Goal: Task Accomplishment & Management: Manage account settings

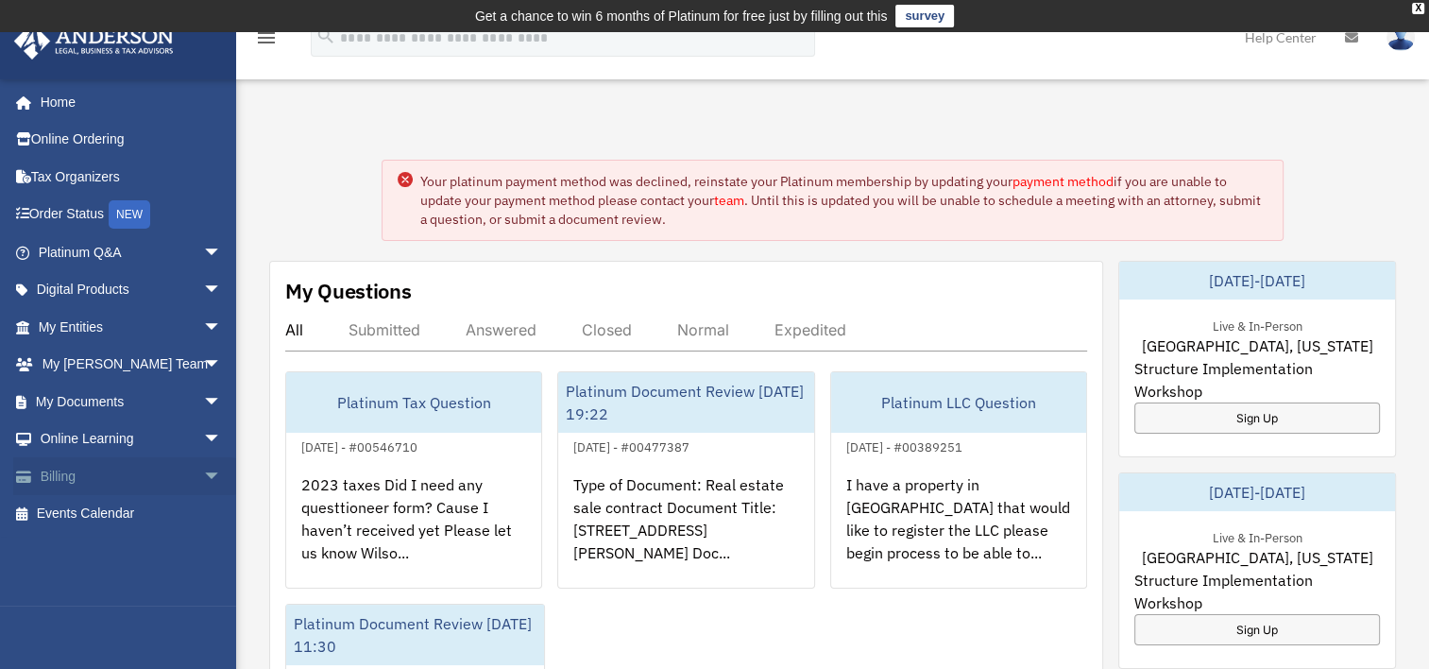
click at [97, 484] on link "Billing arrow_drop_down" at bounding box center [131, 476] width 237 height 38
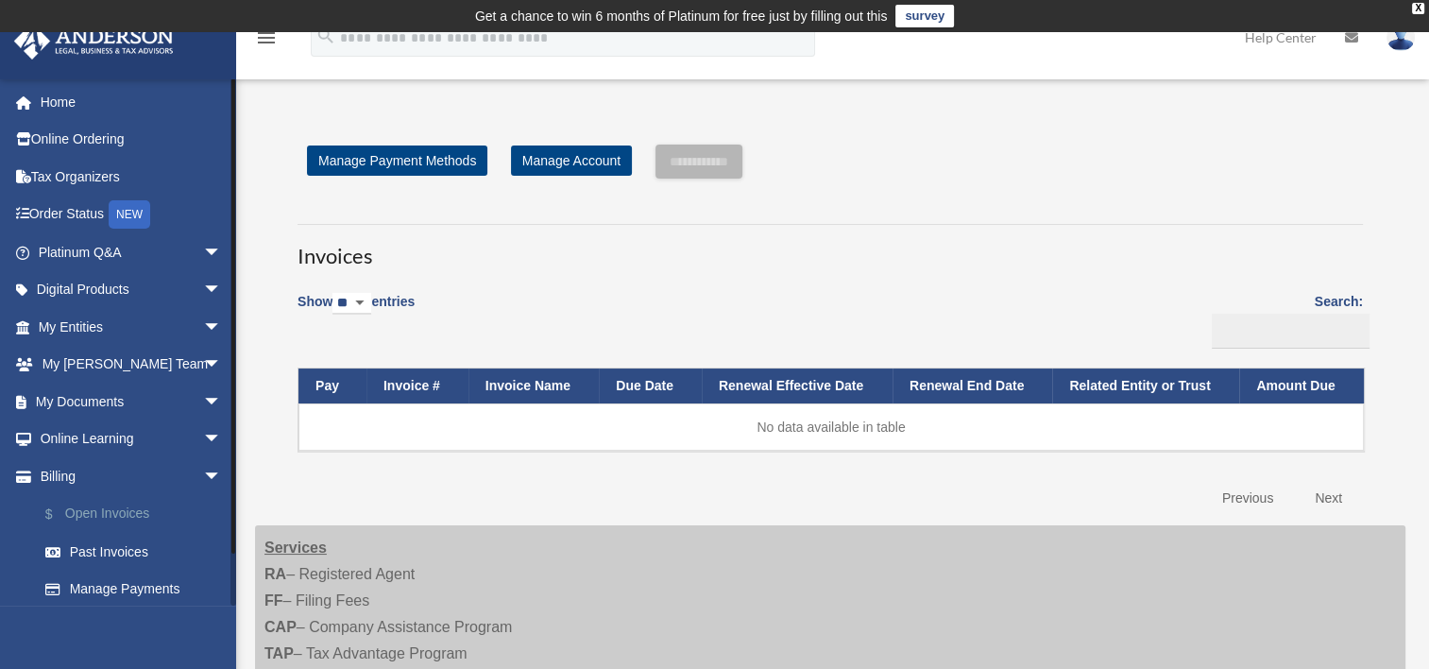
click at [159, 525] on link "$ Open Invoices" at bounding box center [138, 514] width 224 height 39
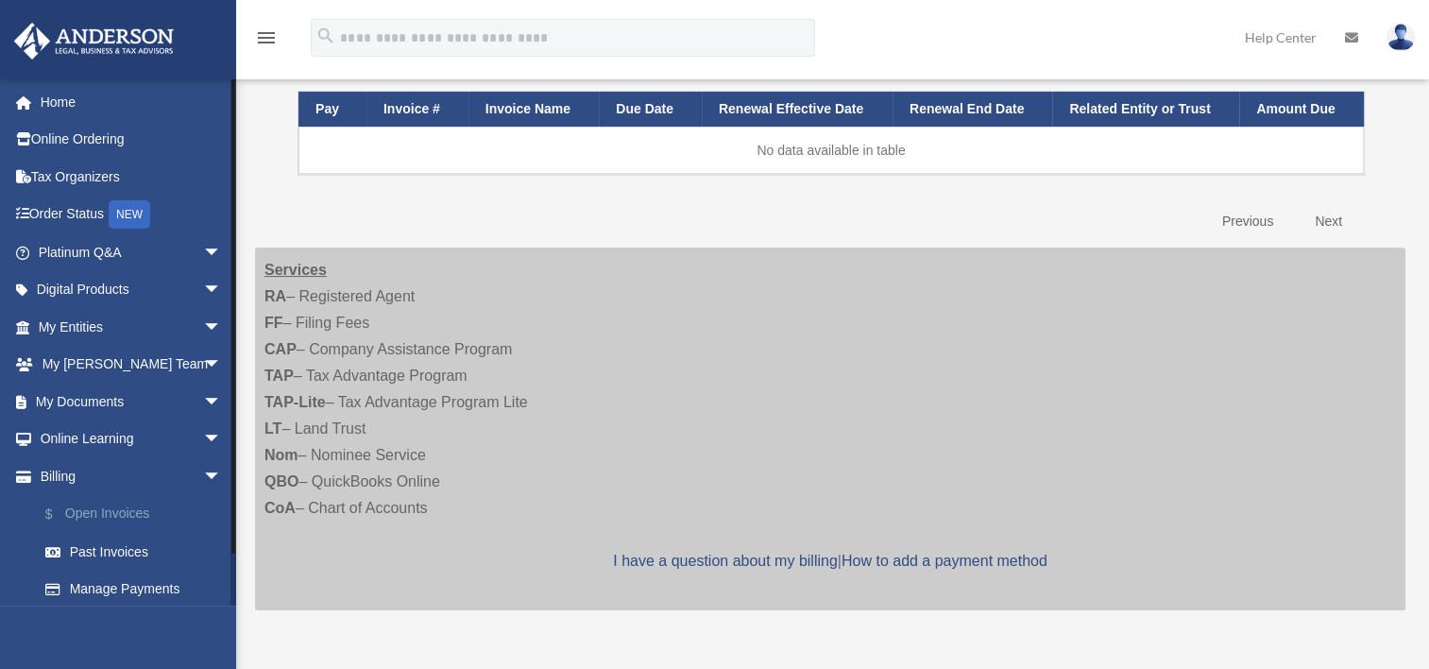
scroll to position [268, 0]
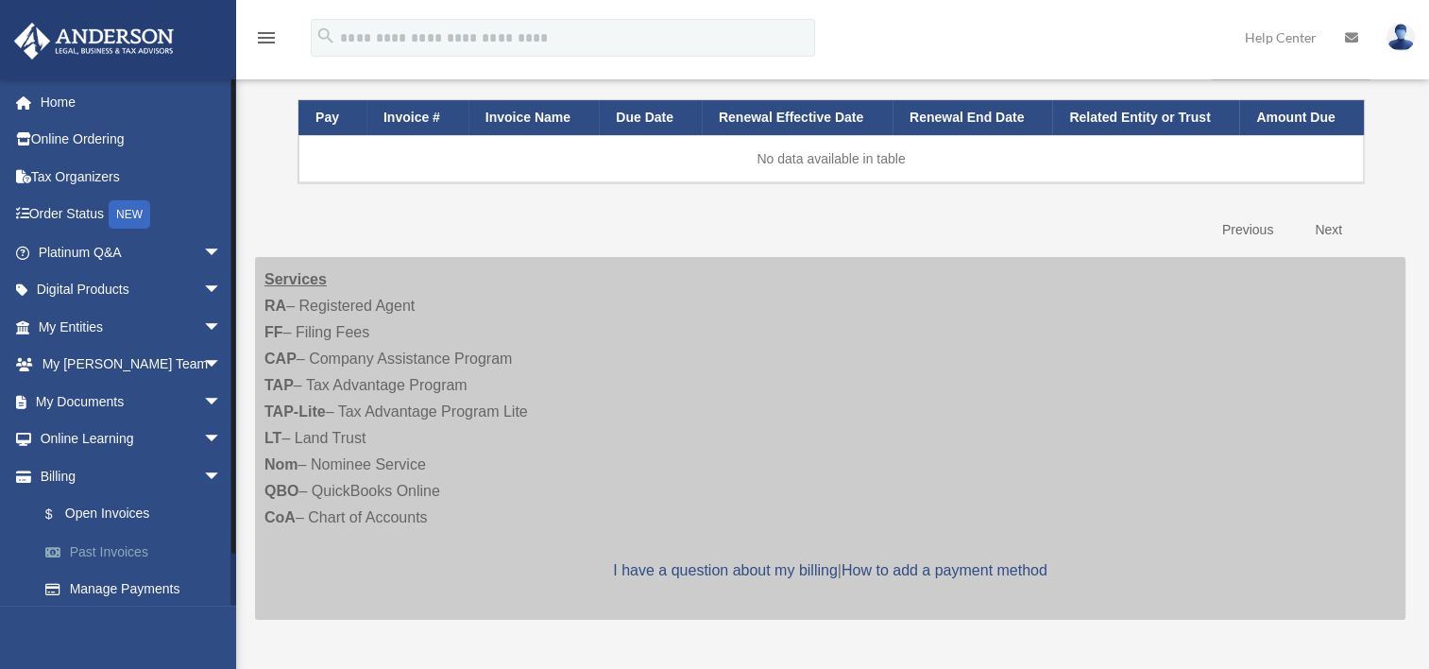
click at [99, 548] on link "Past Invoices" at bounding box center [138, 552] width 224 height 38
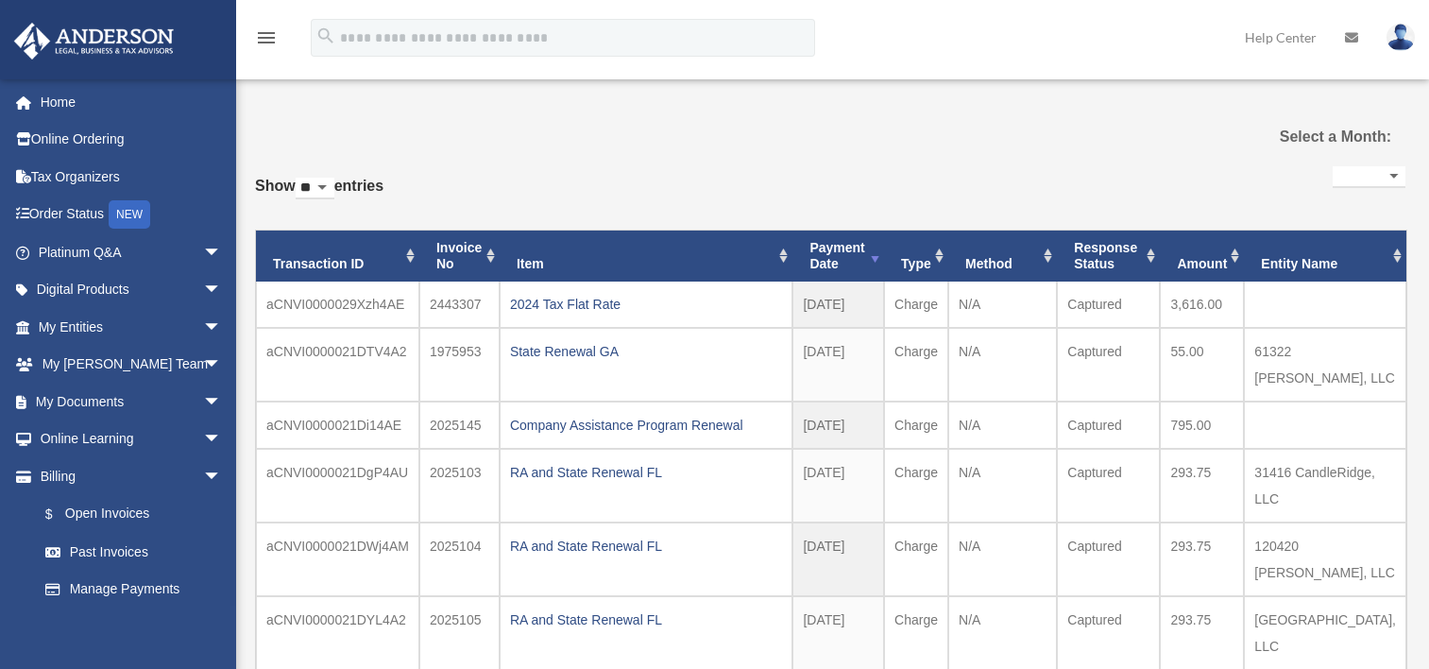
select select
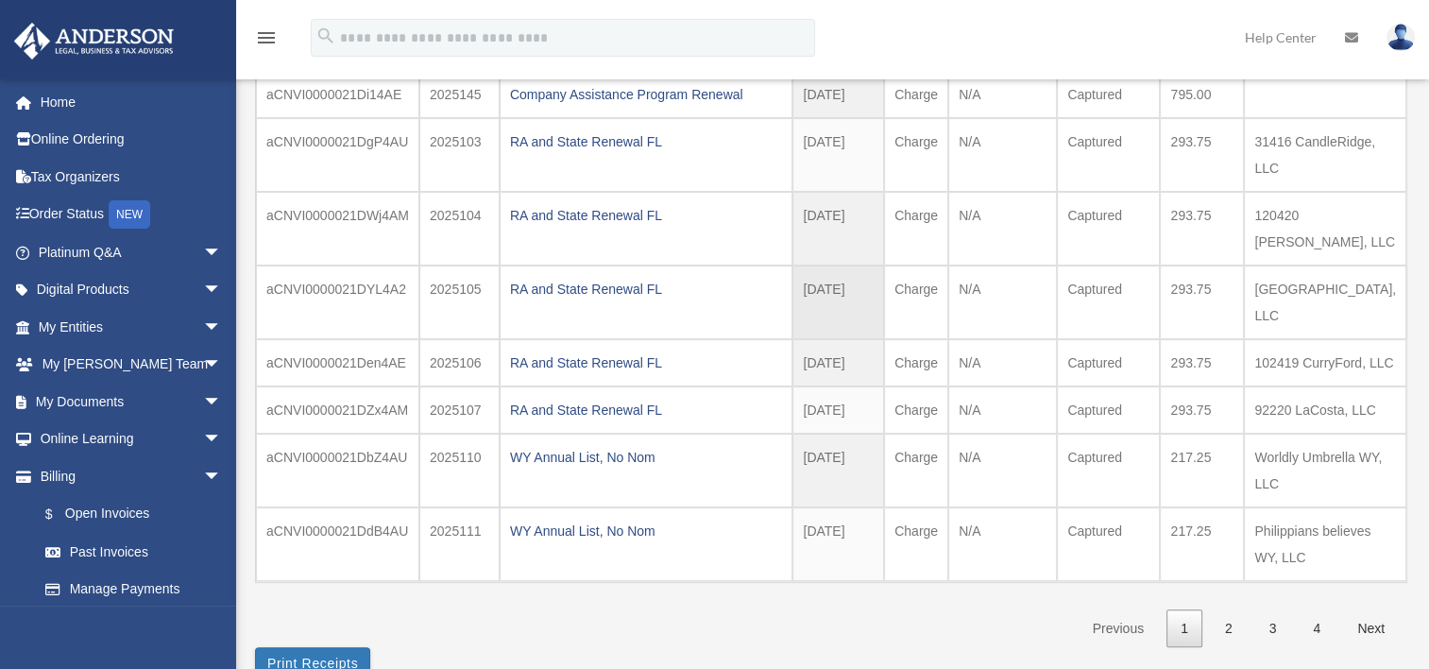
scroll to position [410, 0]
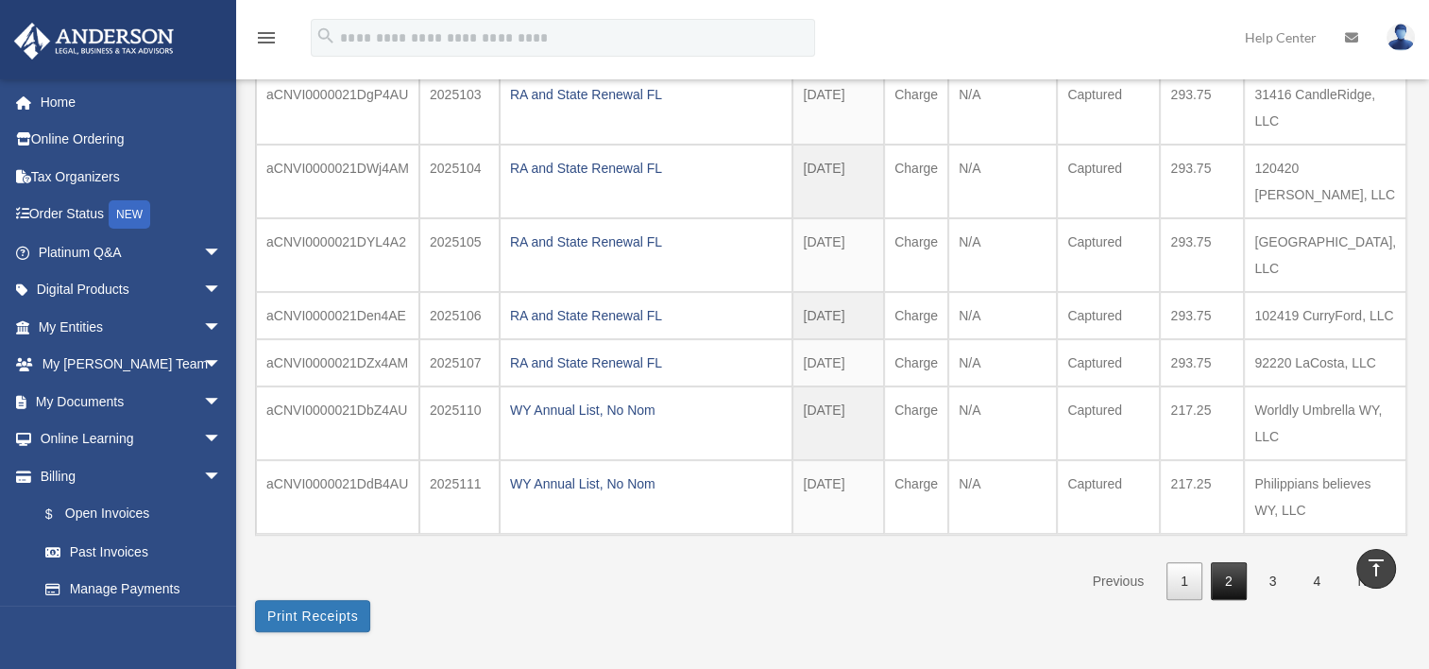
click at [1221, 585] on link "2" at bounding box center [1229, 581] width 36 height 39
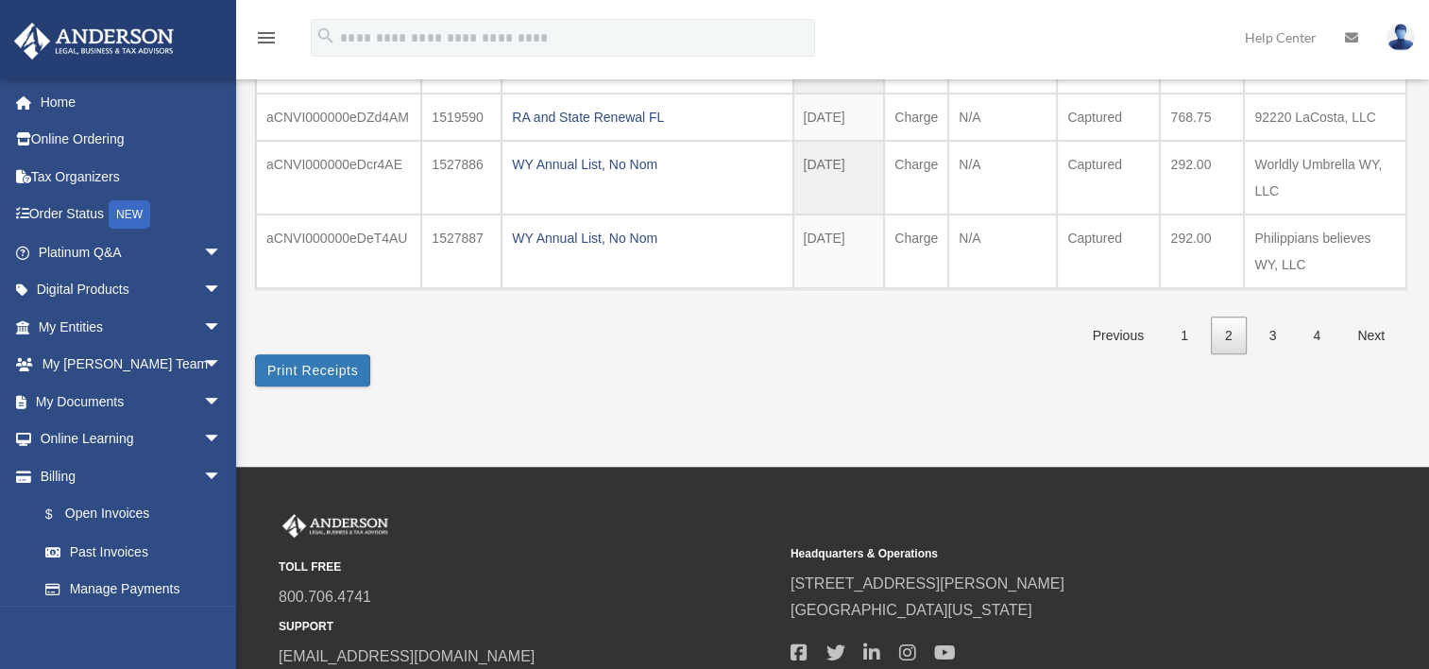
scroll to position [736, 0]
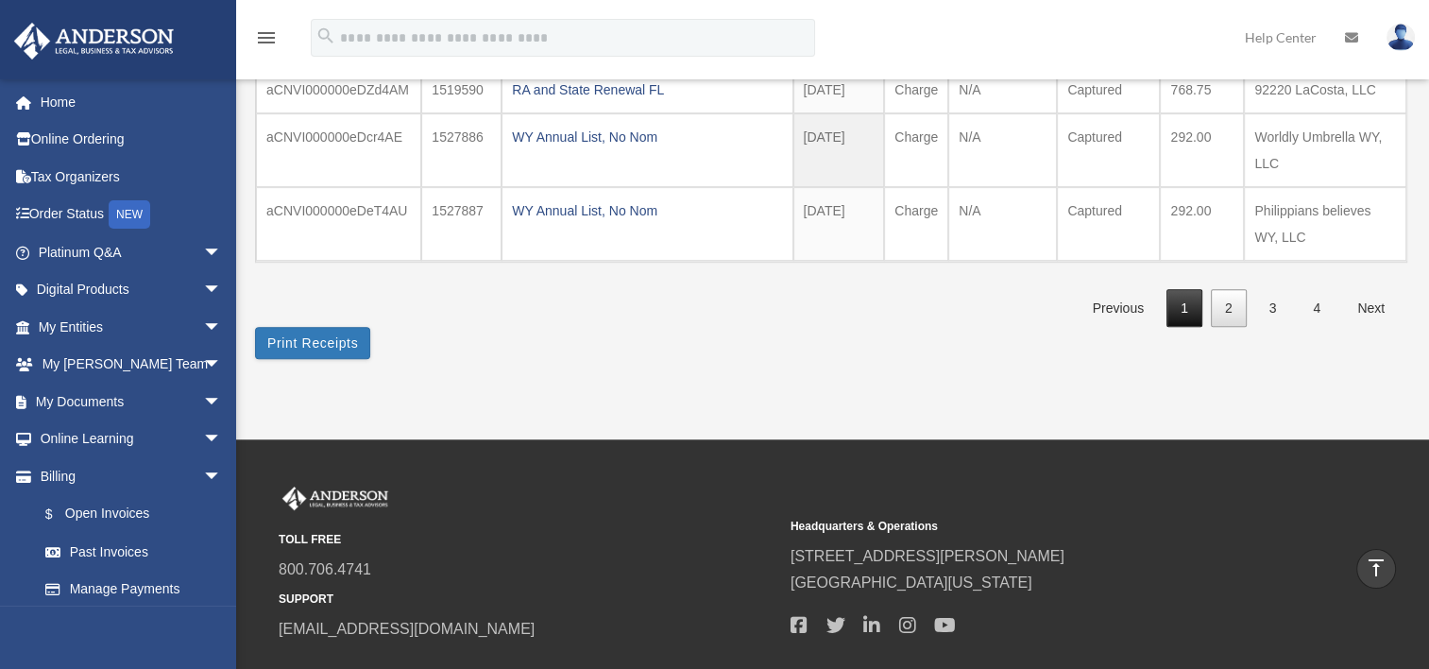
click at [1190, 289] on link "1" at bounding box center [1185, 308] width 36 height 39
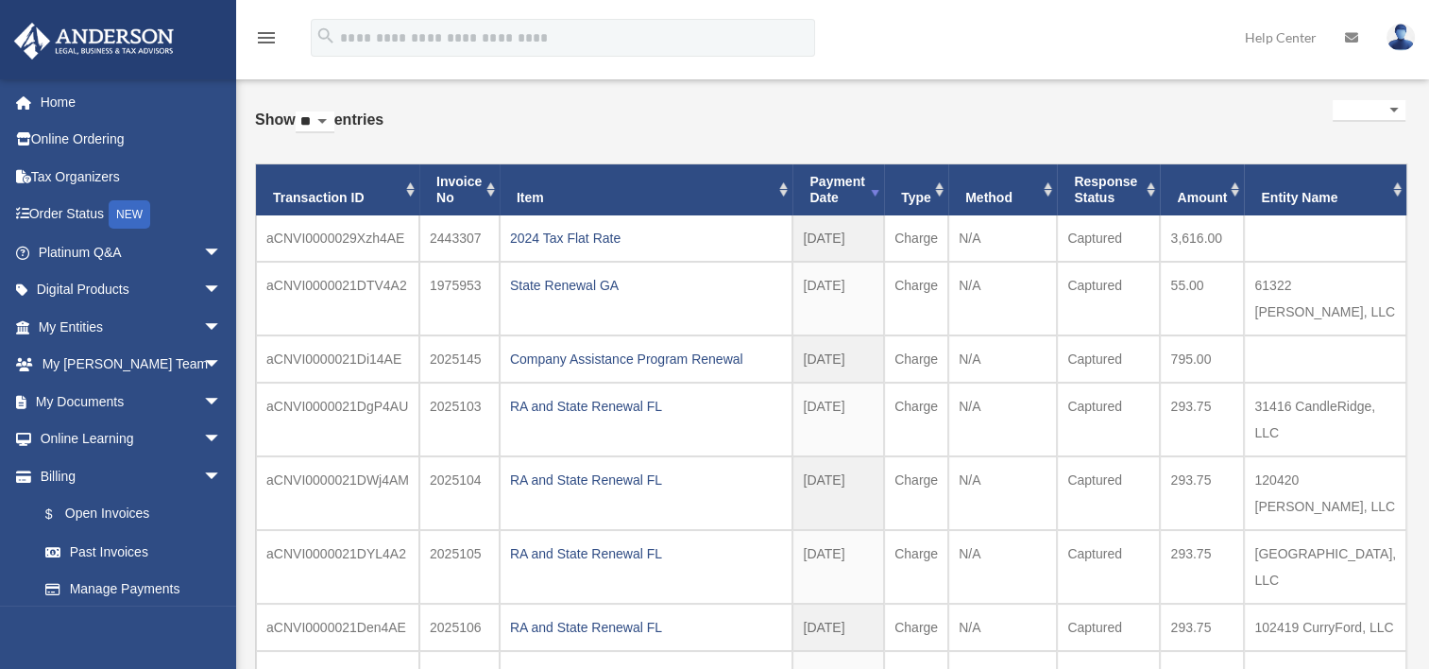
scroll to position [106, 0]
